Goal: Navigation & Orientation: Go to known website

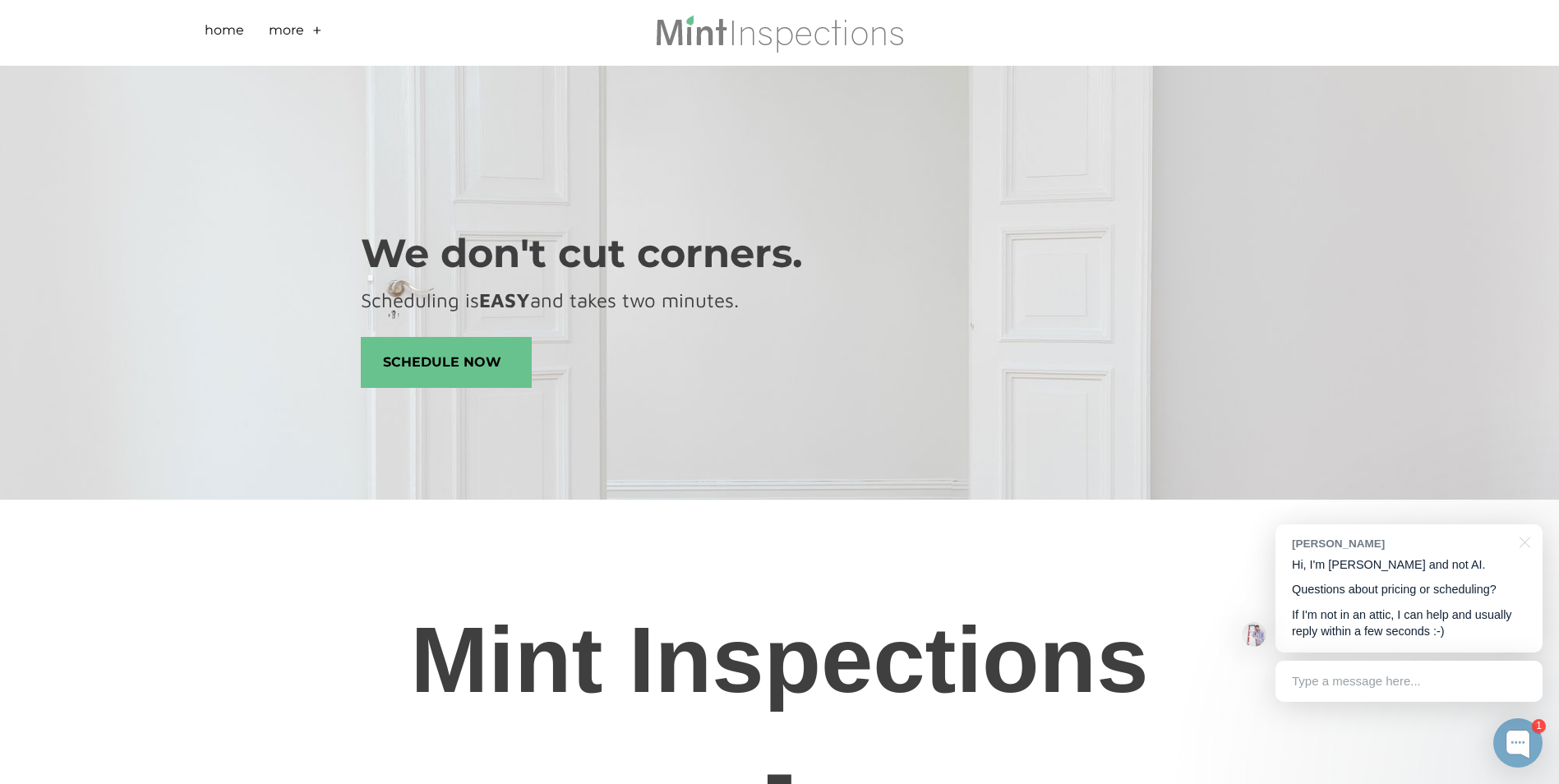
click at [312, 28] on link "+" at bounding box center [316, 34] width 9 height 26
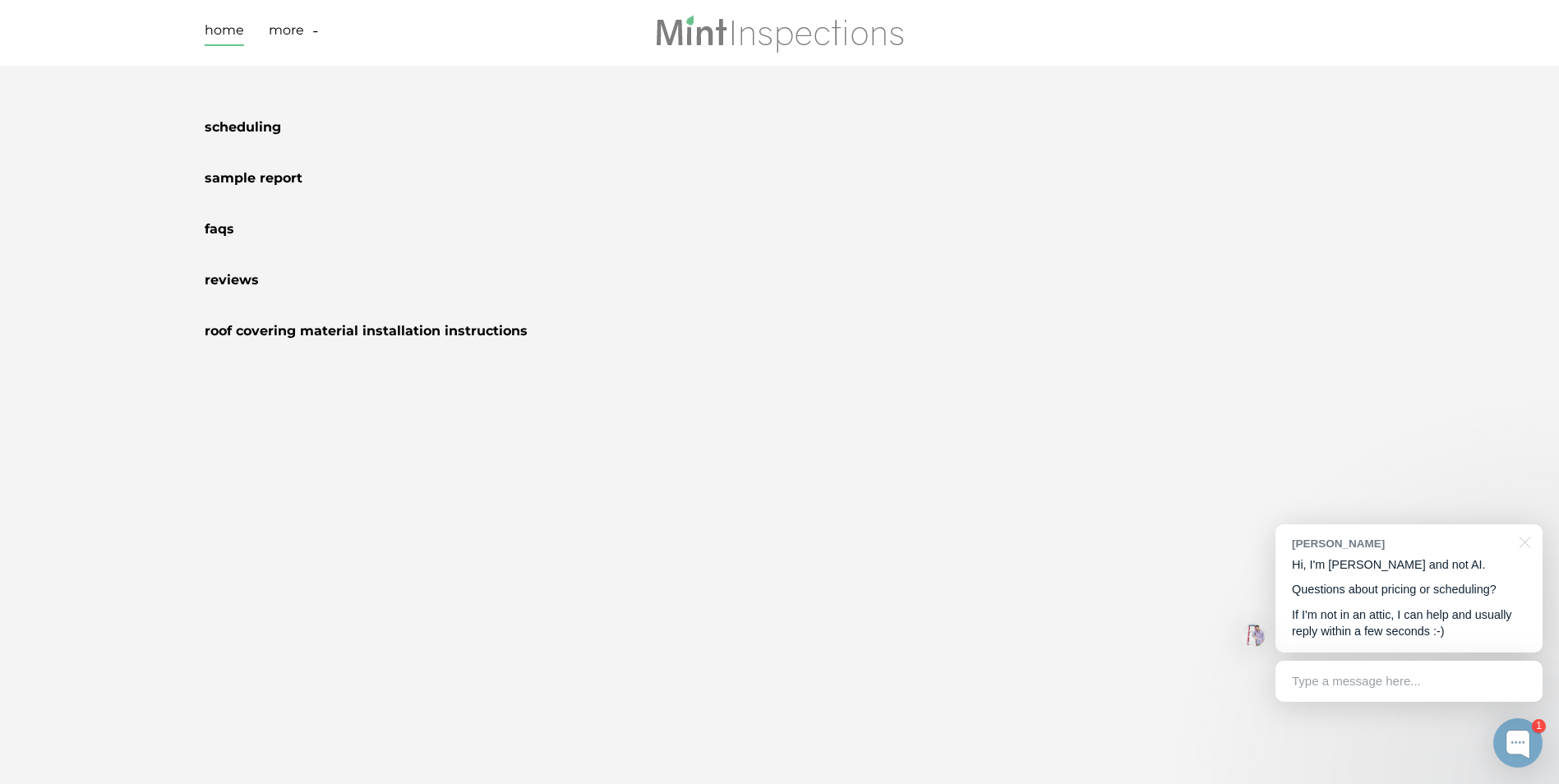
click at [211, 23] on link "Home" at bounding box center [224, 34] width 40 height 26
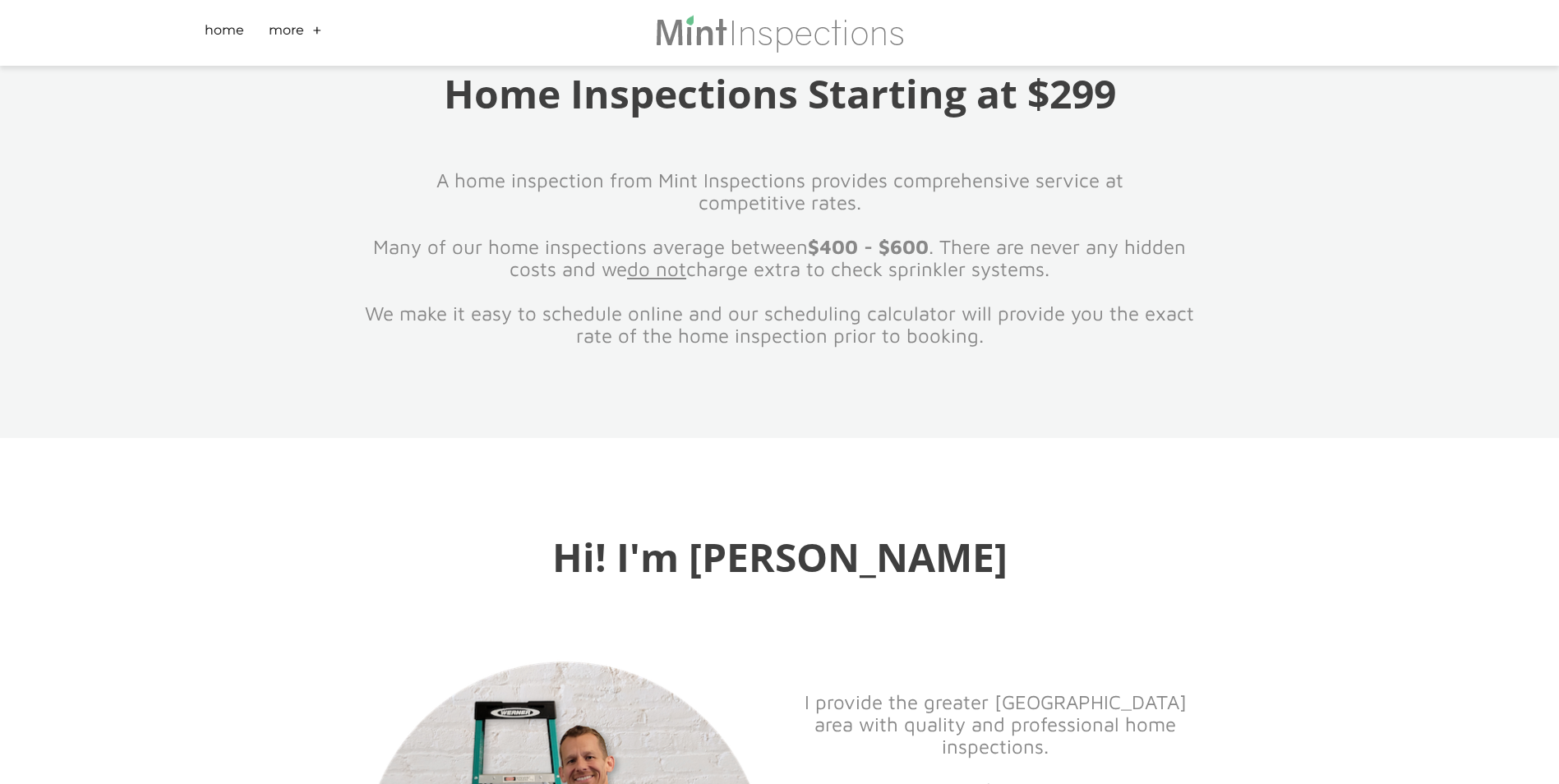
scroll to position [1876, 0]
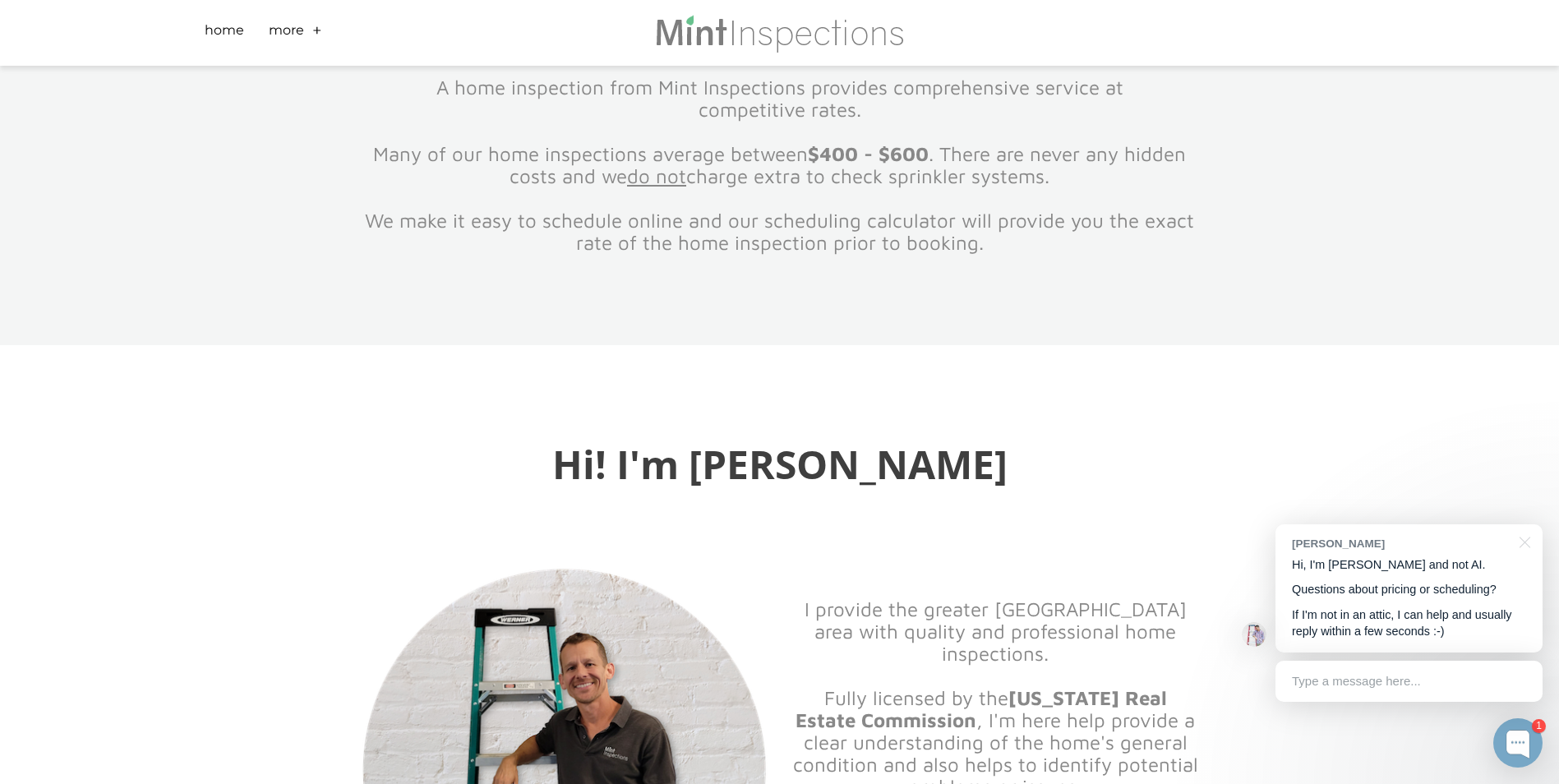
scroll to position [1972, 0]
